Goal: Task Accomplishment & Management: Manage account settings

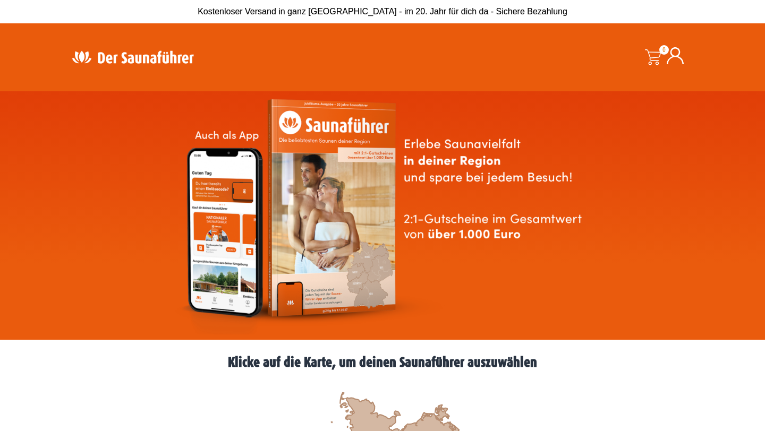
click at [675, 57] on icon at bounding box center [675, 55] width 17 height 17
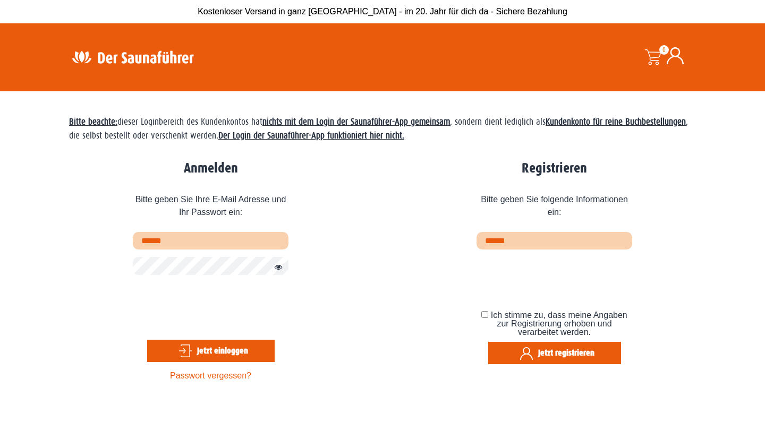
click at [223, 241] on input "text" at bounding box center [211, 241] width 156 height 18
type input "**********"
click at [185, 353] on button "Jetzt einloggen" at bounding box center [211, 351] width 128 height 22
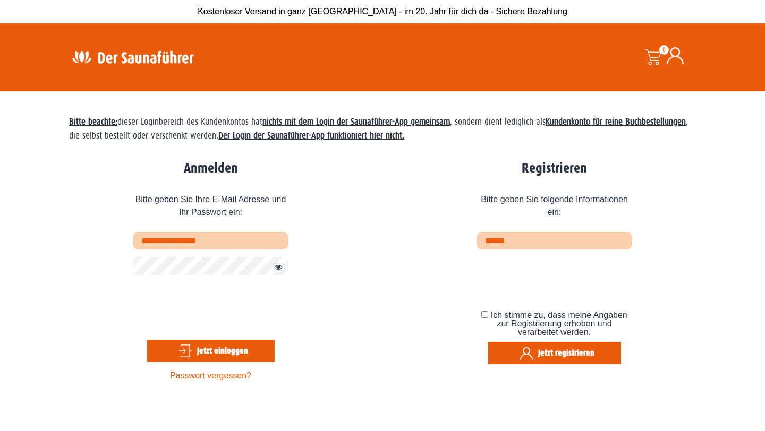
click at [190, 357] on button "Jetzt einloggen" at bounding box center [211, 351] width 128 height 22
click at [183, 343] on button "Jetzt einloggen" at bounding box center [211, 351] width 128 height 22
click at [198, 378] on link "Passwort vergessen?" at bounding box center [210, 375] width 81 height 9
click at [187, 354] on button "Jetzt einloggen" at bounding box center [211, 351] width 128 height 22
click at [204, 379] on link "Passwort vergessen?" at bounding box center [210, 375] width 81 height 9
